Goal: Task Accomplishment & Management: Manage account settings

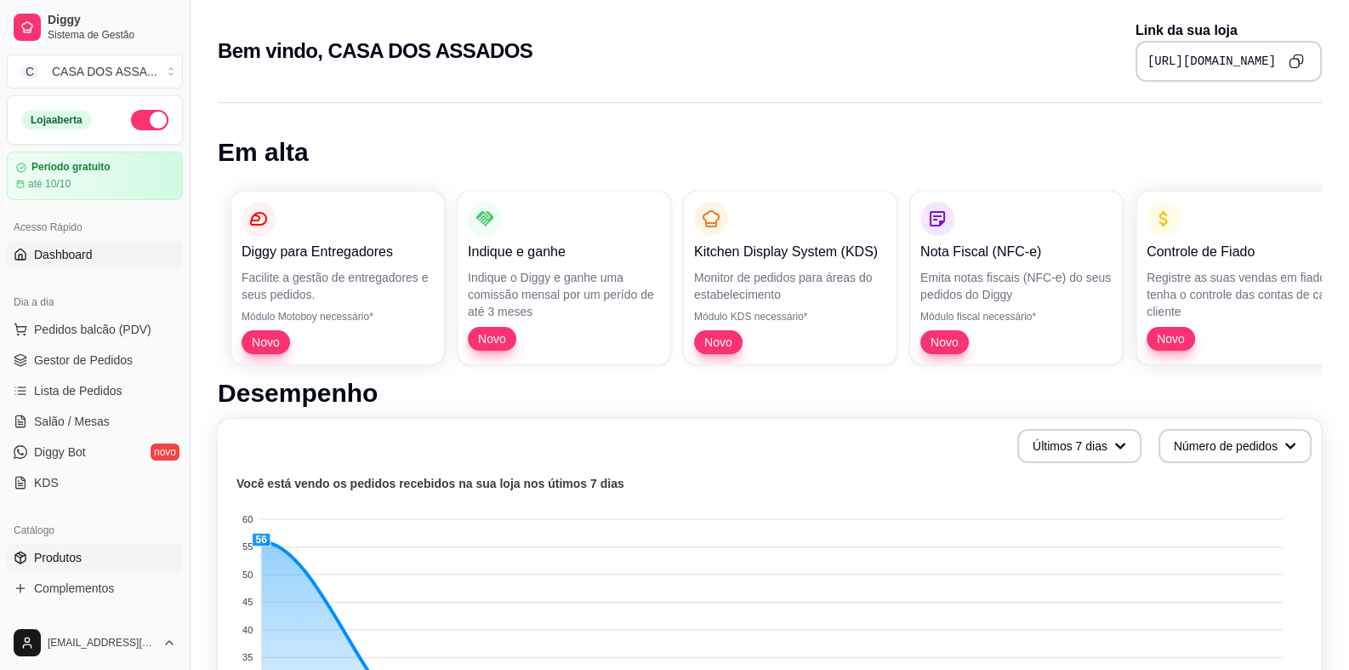
click at [66, 551] on span "Produtos" at bounding box center [58, 557] width 48 height 17
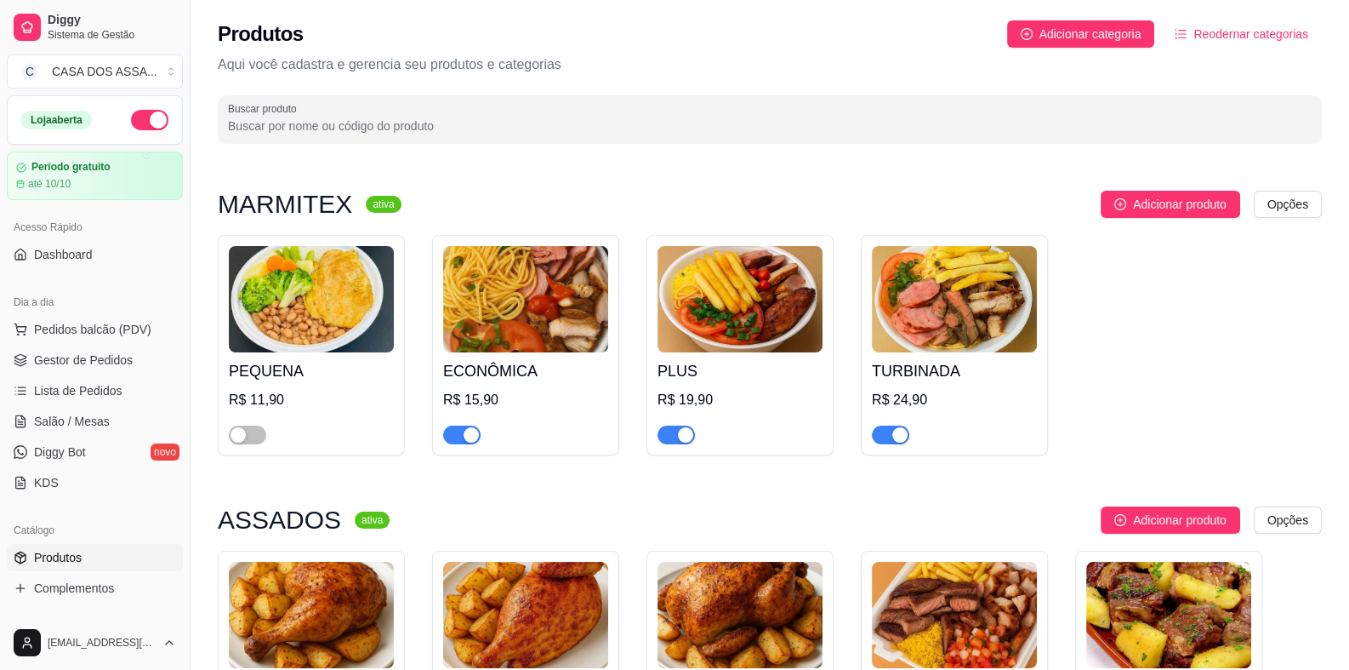
click at [700, 375] on h4 "PLUS" at bounding box center [740, 371] width 165 height 24
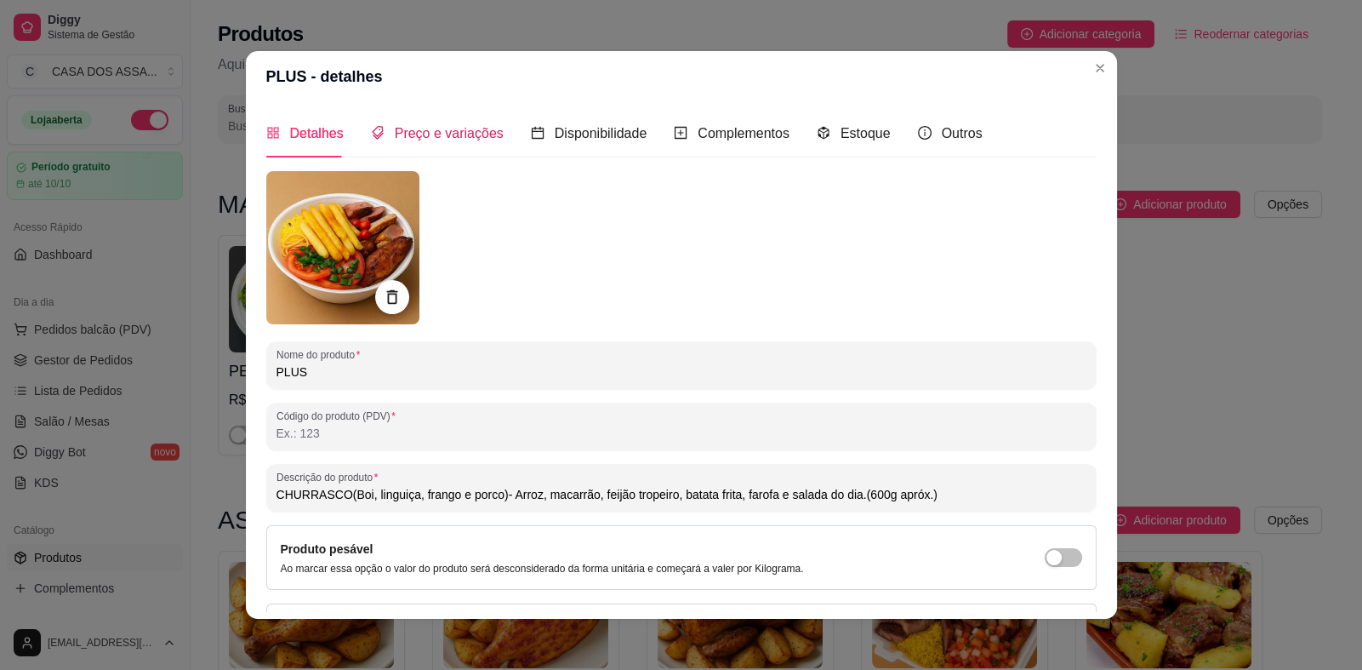
click at [421, 135] on span "Preço e variações" at bounding box center [449, 133] width 109 height 14
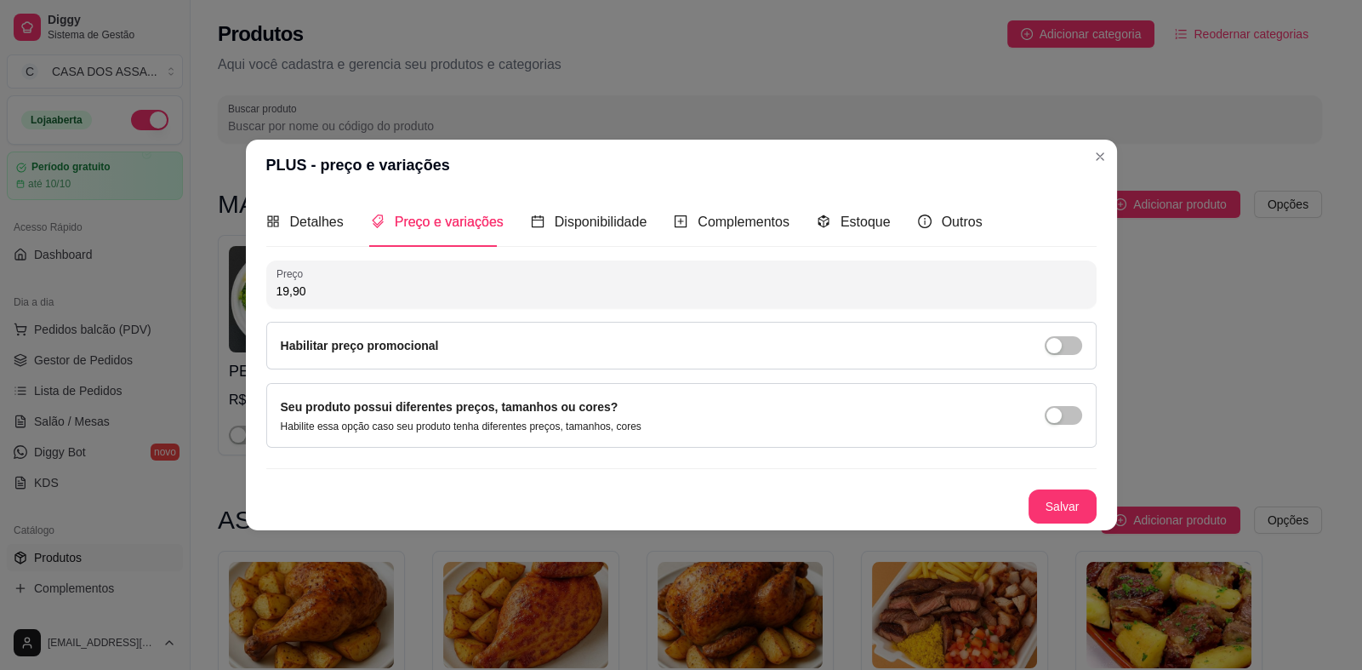
drag, startPoint x: 300, startPoint y: 293, endPoint x: 241, endPoint y: 290, distance: 59.6
click at [241, 290] on div "PLUS - preço e variações Detalhes Preço e variações Disponibilidade Complemento…" at bounding box center [681, 335] width 1362 height 670
type input "20,90"
click at [1085, 500] on button "Salvar" at bounding box center [1063, 506] width 68 height 34
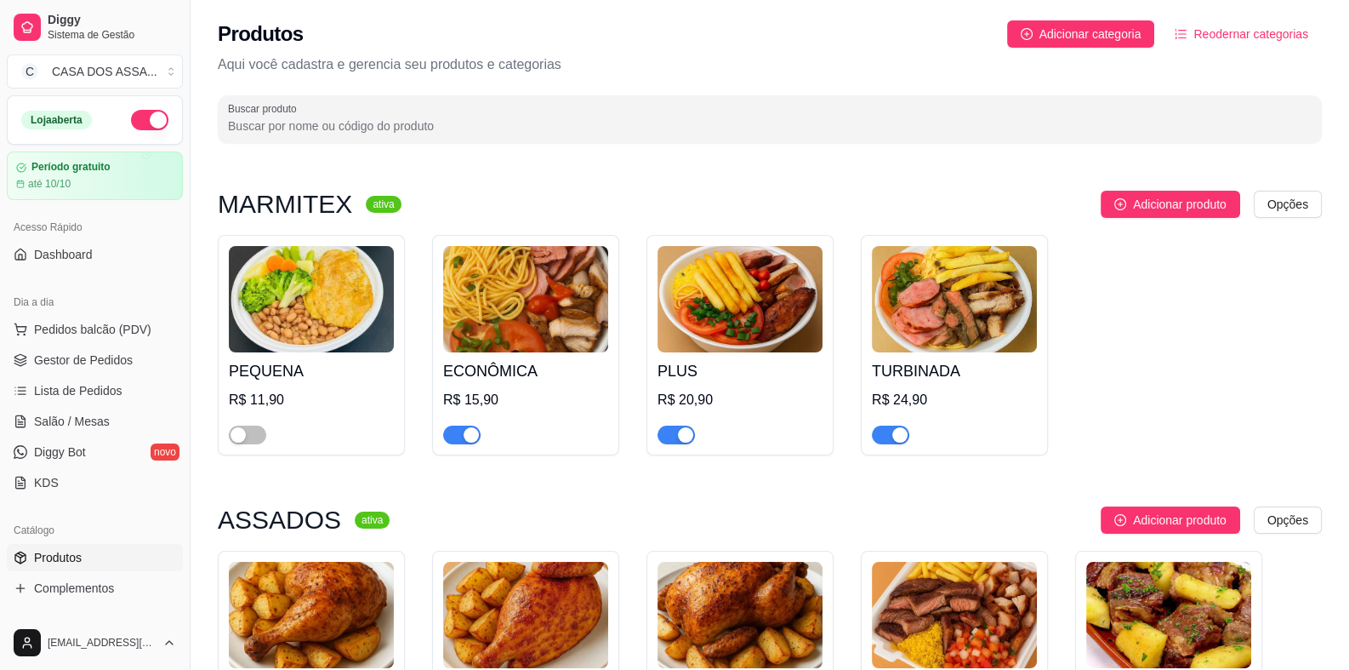
click at [933, 345] on img at bounding box center [954, 299] width 165 height 106
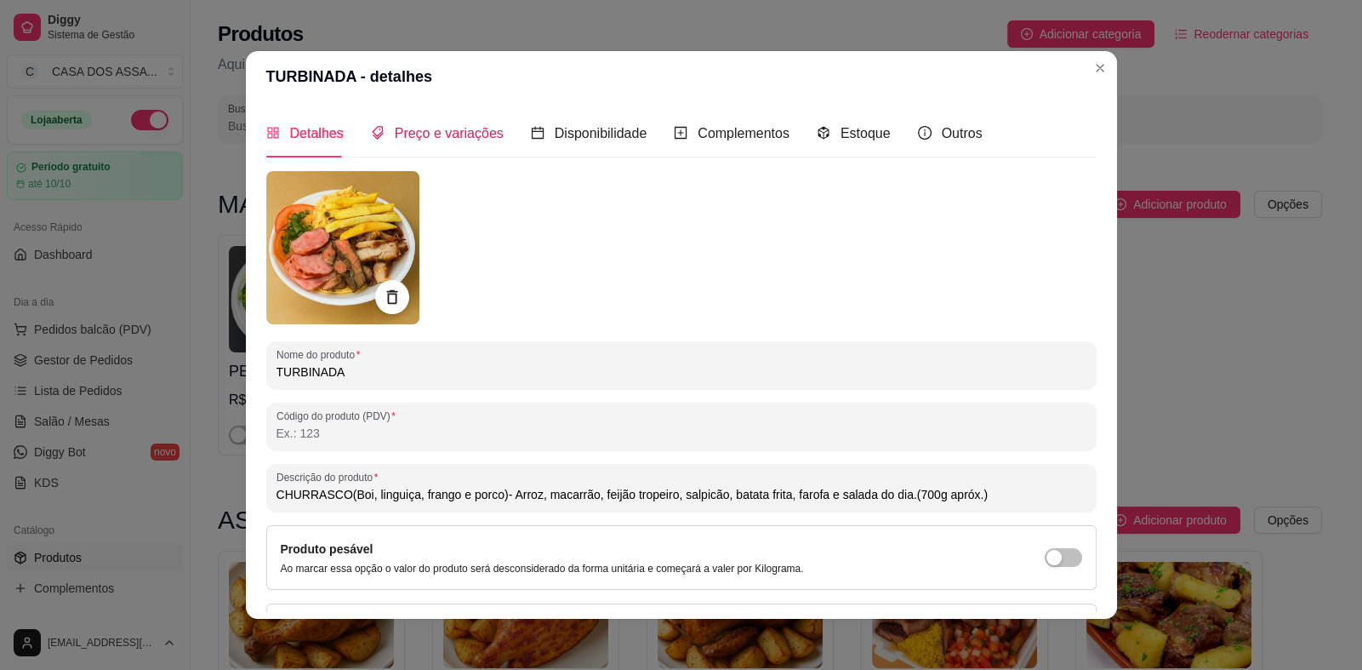
click at [425, 138] on span "Preço e variações" at bounding box center [449, 133] width 109 height 14
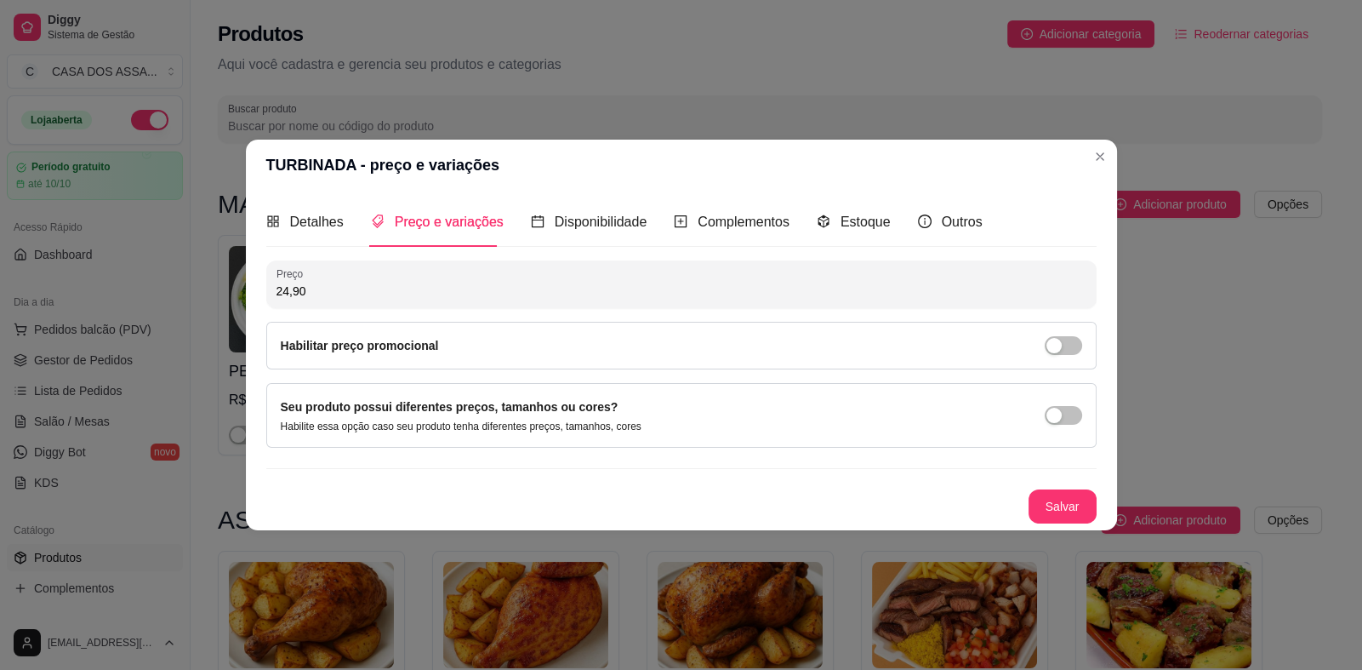
drag, startPoint x: 325, startPoint y: 295, endPoint x: 195, endPoint y: 282, distance: 130.8
click at [195, 282] on div "TURBINADA - preço e variações Detalhes Preço e variações Disponibilidade Comple…" at bounding box center [681, 335] width 1362 height 670
type input "25,90"
click at [1052, 506] on button "Salvar" at bounding box center [1063, 506] width 68 height 34
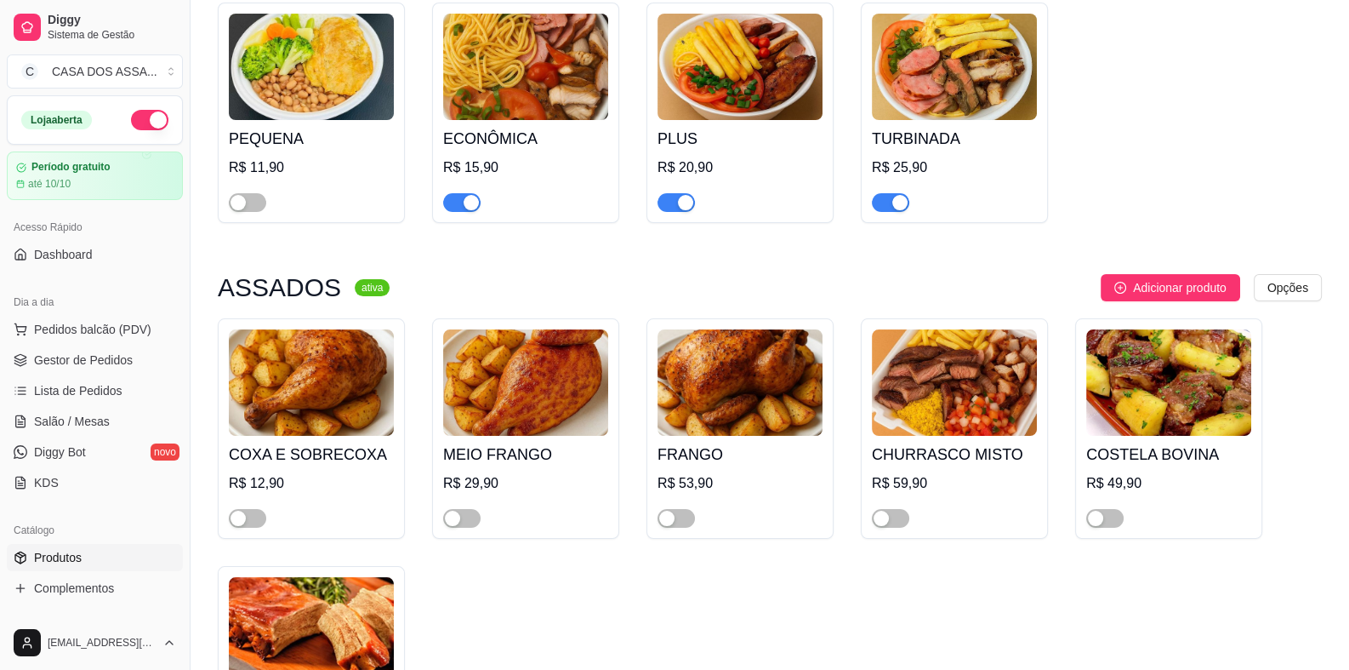
scroll to position [255, 0]
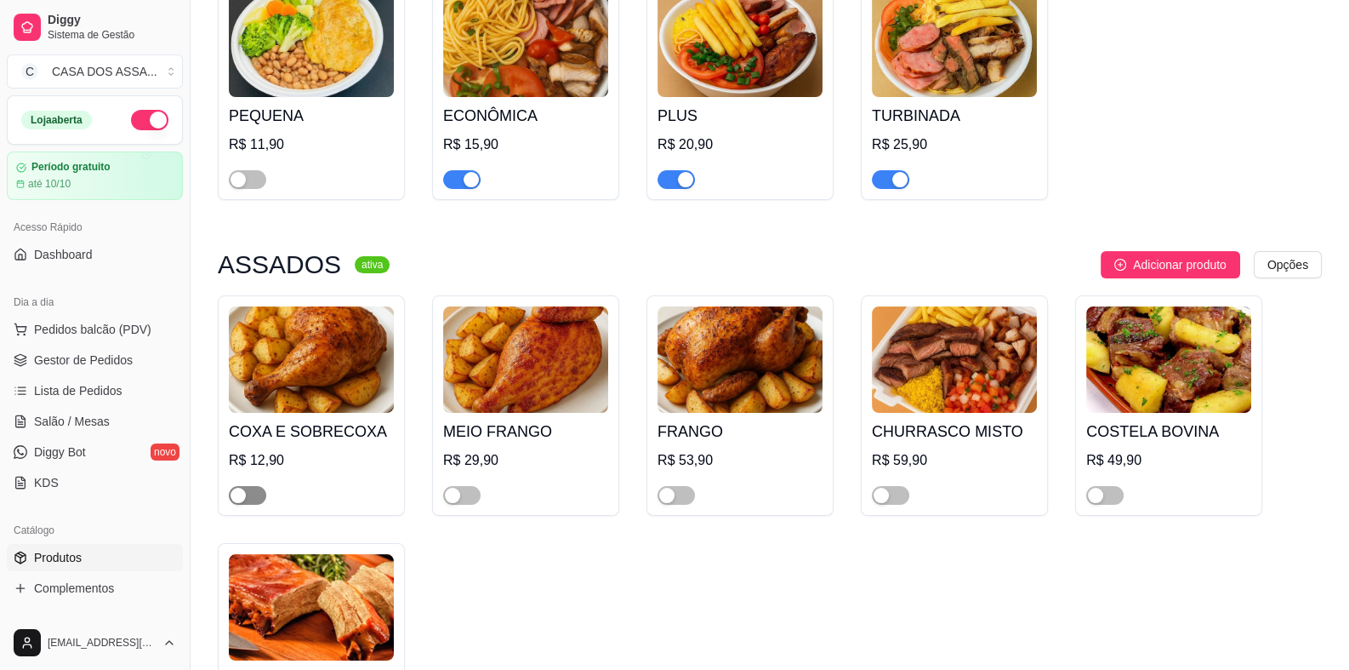
click at [256, 500] on span "button" at bounding box center [247, 495] width 37 height 19
click at [467, 498] on span "button" at bounding box center [461, 495] width 37 height 19
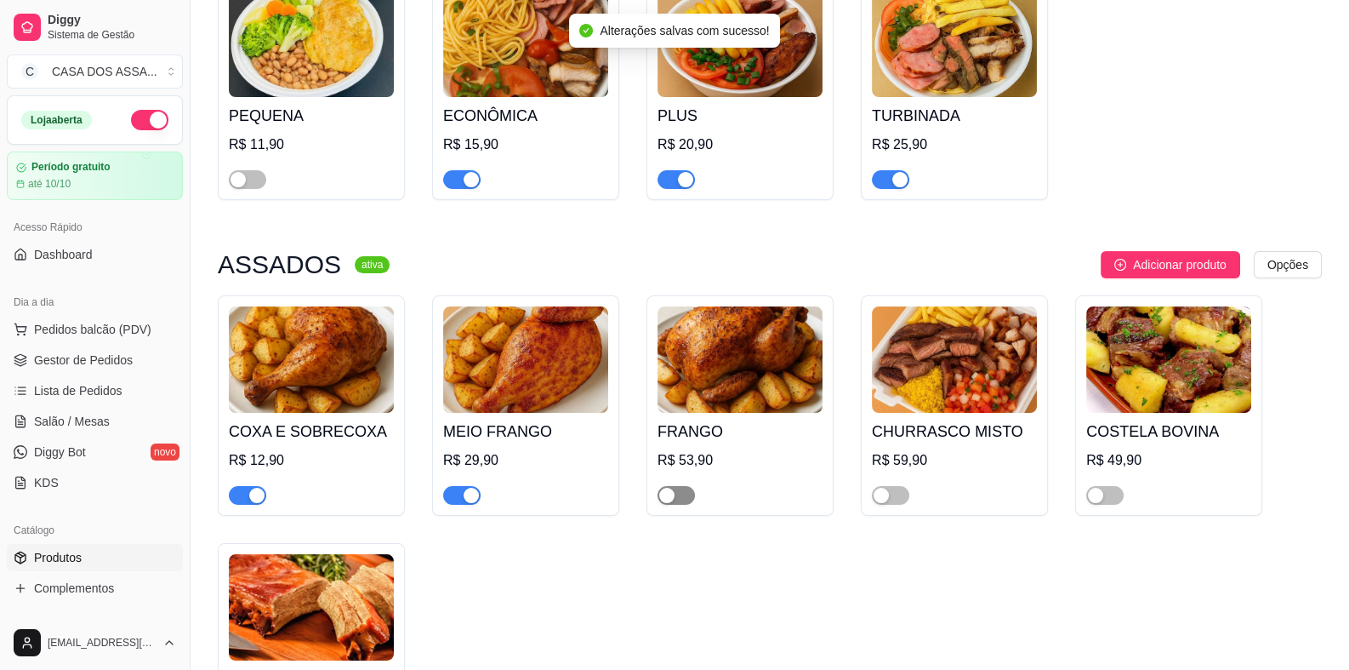
click at [687, 502] on span "button" at bounding box center [676, 495] width 37 height 19
click at [900, 499] on span "button" at bounding box center [890, 495] width 37 height 19
click at [885, 345] on img at bounding box center [954, 359] width 165 height 106
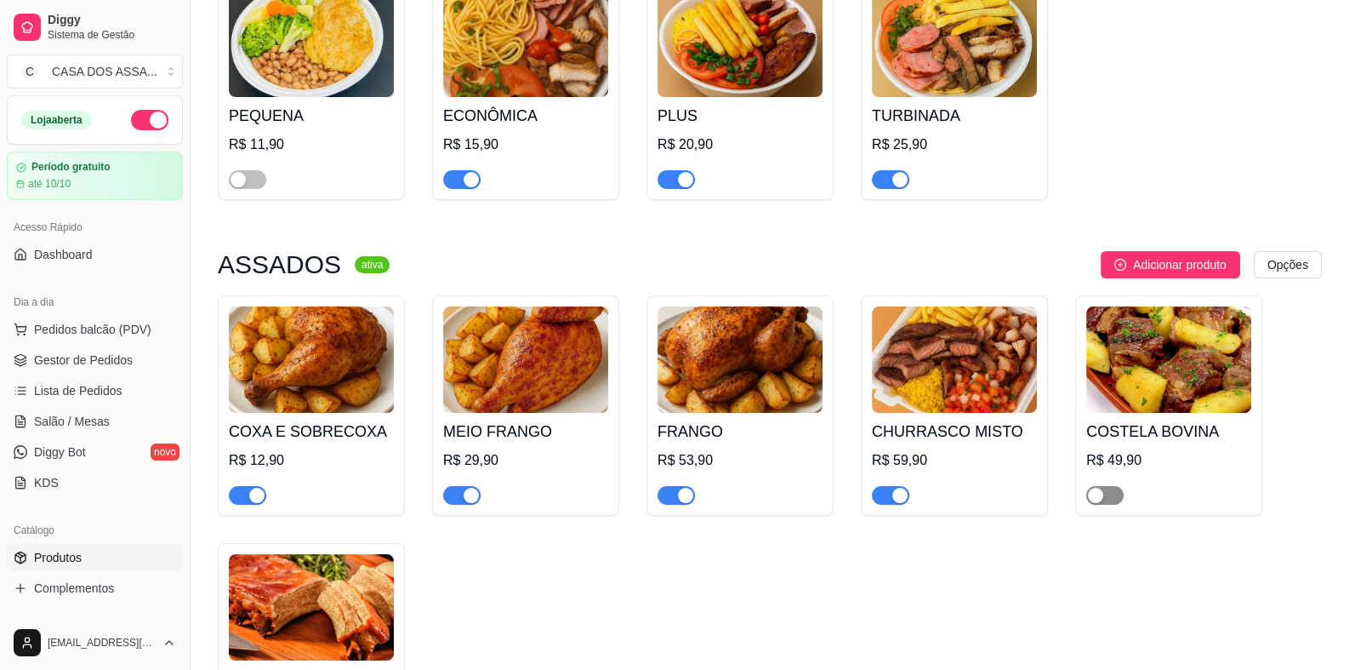
click at [1115, 500] on span "button" at bounding box center [1105, 495] width 37 height 19
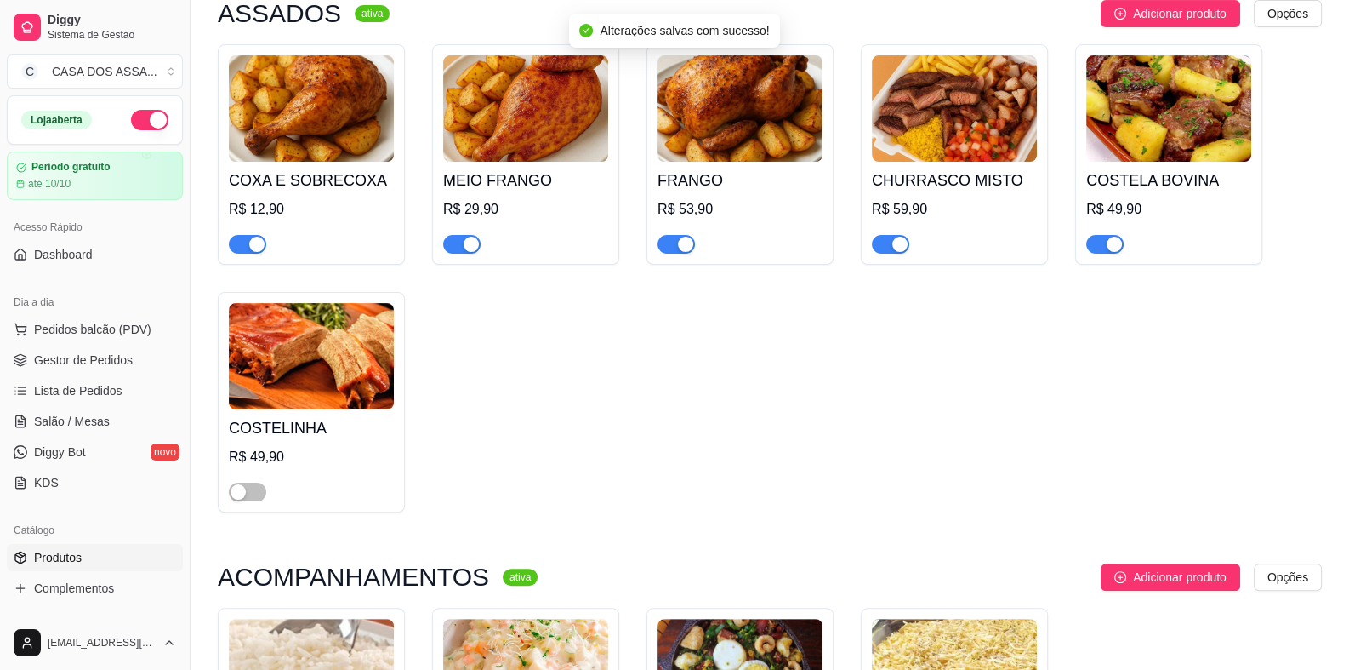
scroll to position [511, 0]
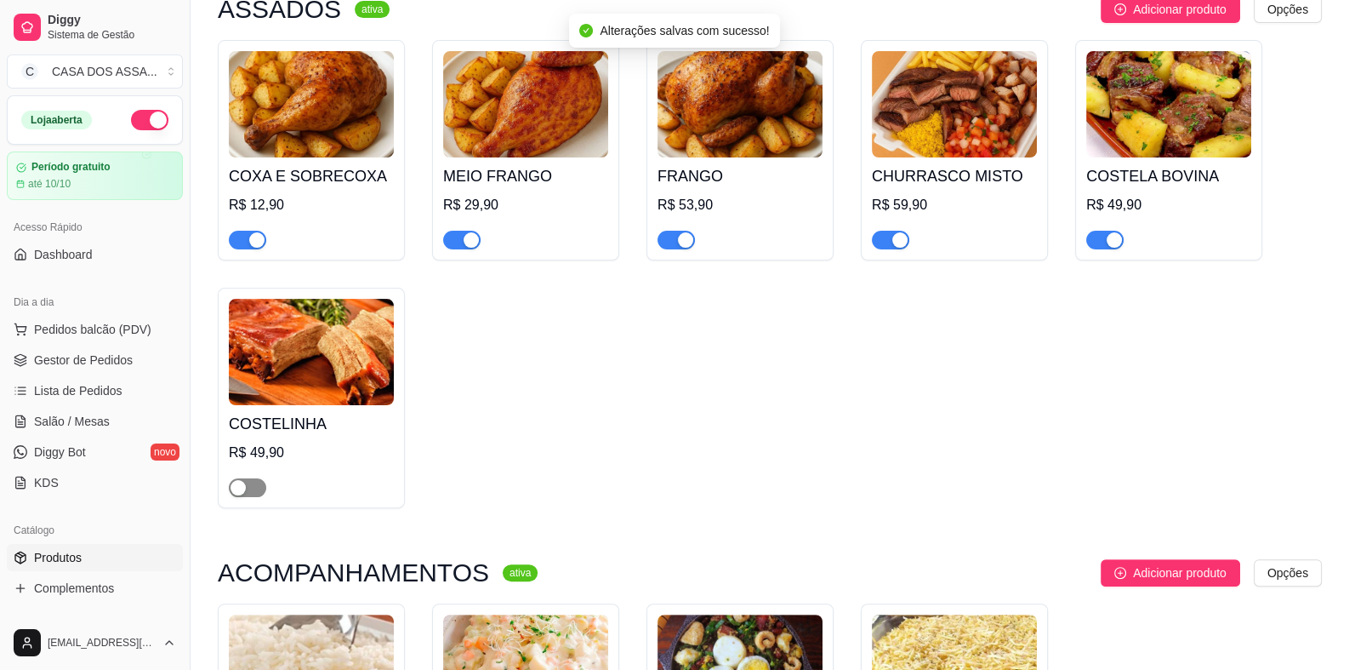
click at [255, 488] on span "button" at bounding box center [247, 487] width 37 height 19
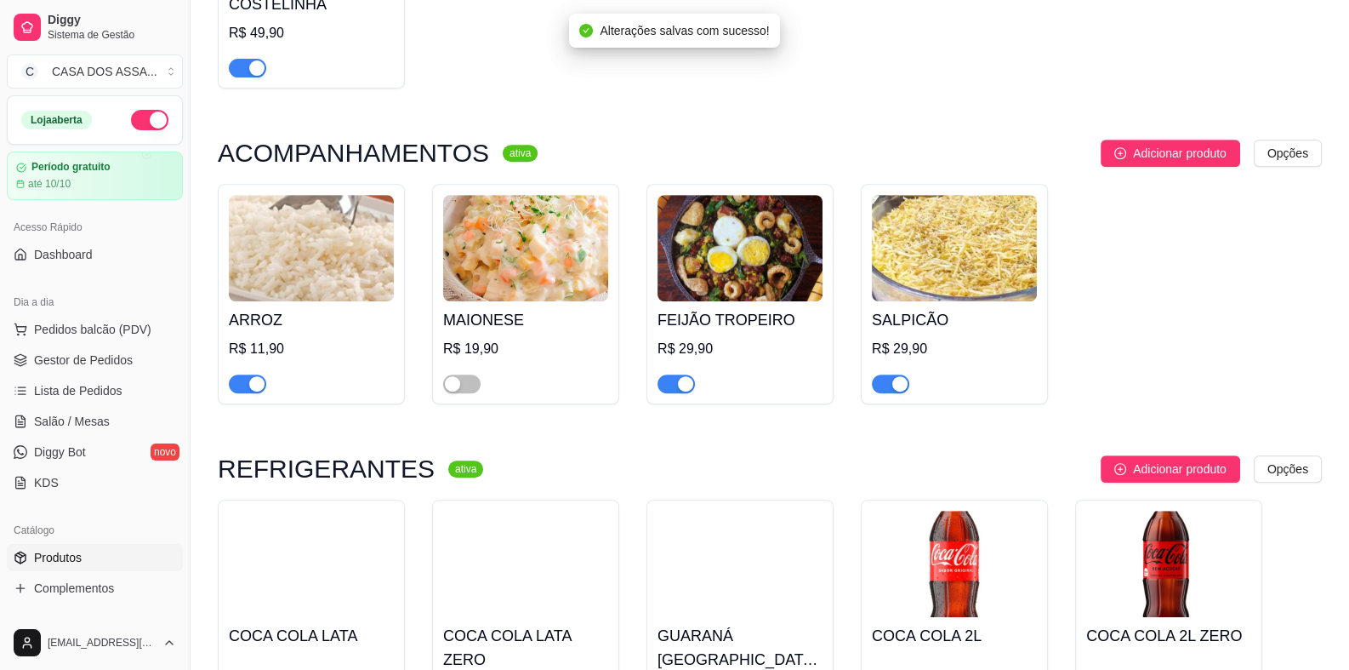
scroll to position [936, 0]
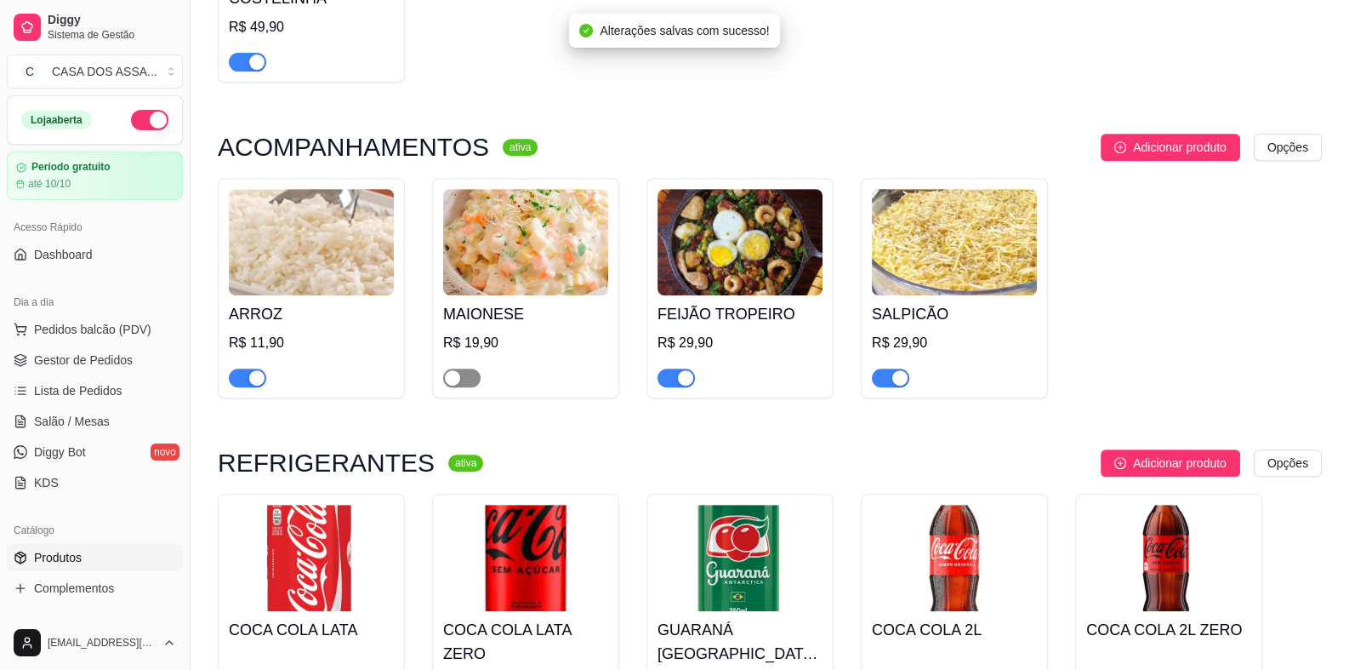
click at [469, 387] on span "button" at bounding box center [461, 377] width 37 height 19
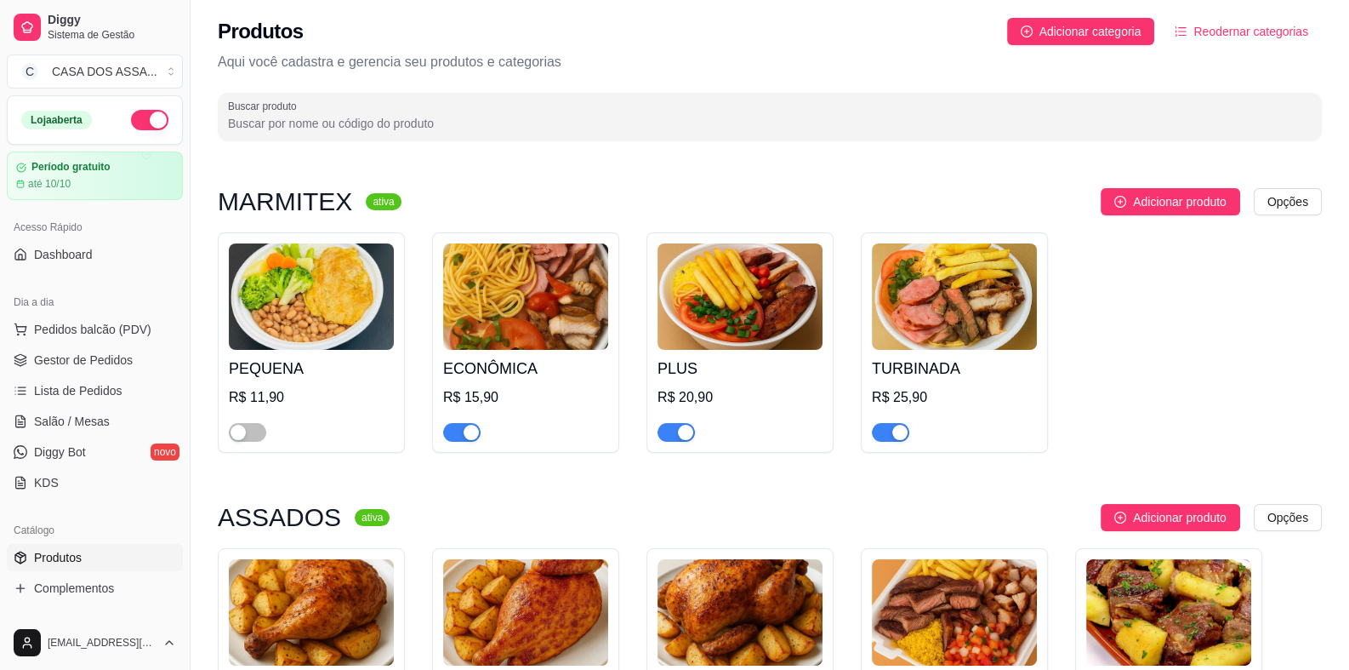
scroll to position [0, 0]
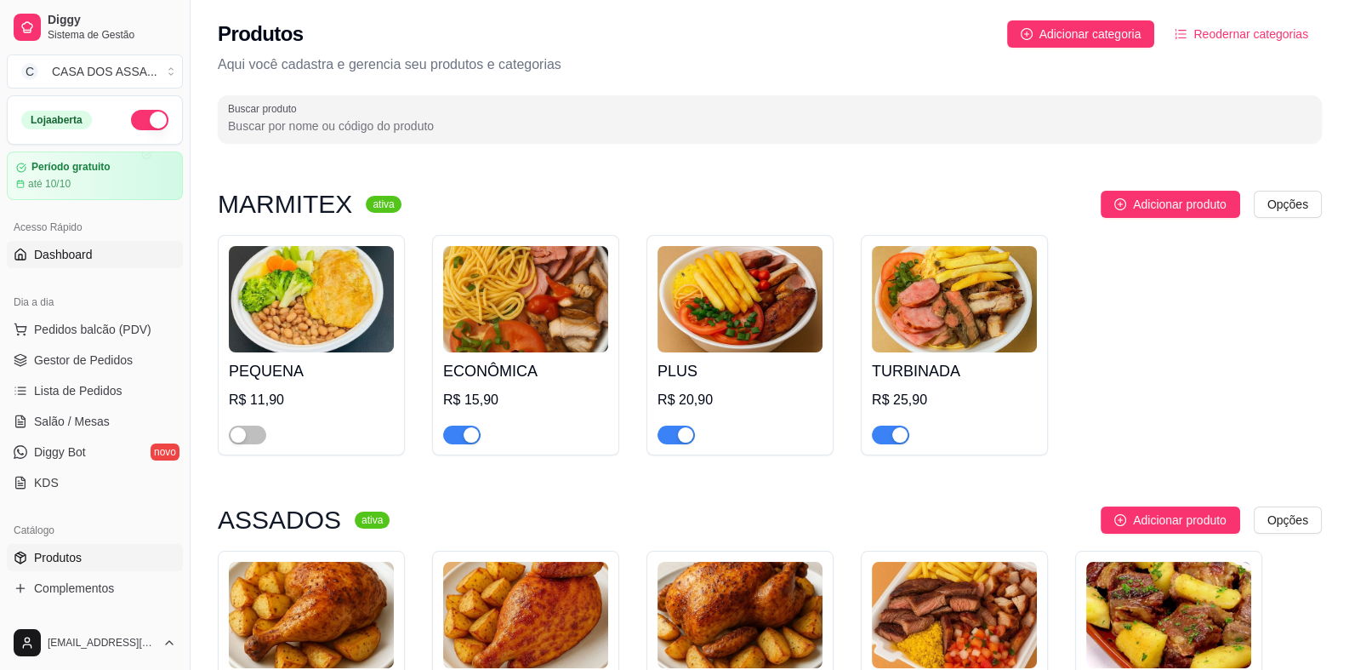
click at [94, 254] on link "Dashboard" at bounding box center [95, 254] width 176 height 27
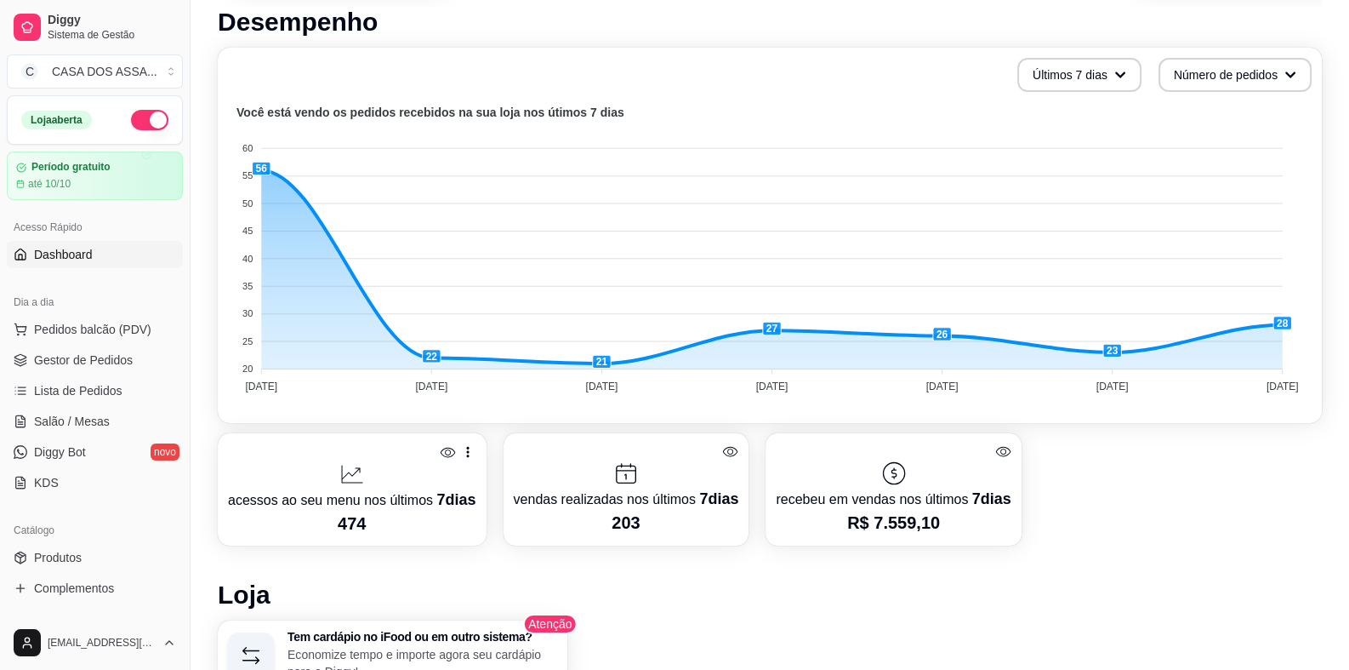
scroll to position [339, 0]
